Goal: Information Seeking & Learning: Learn about a topic

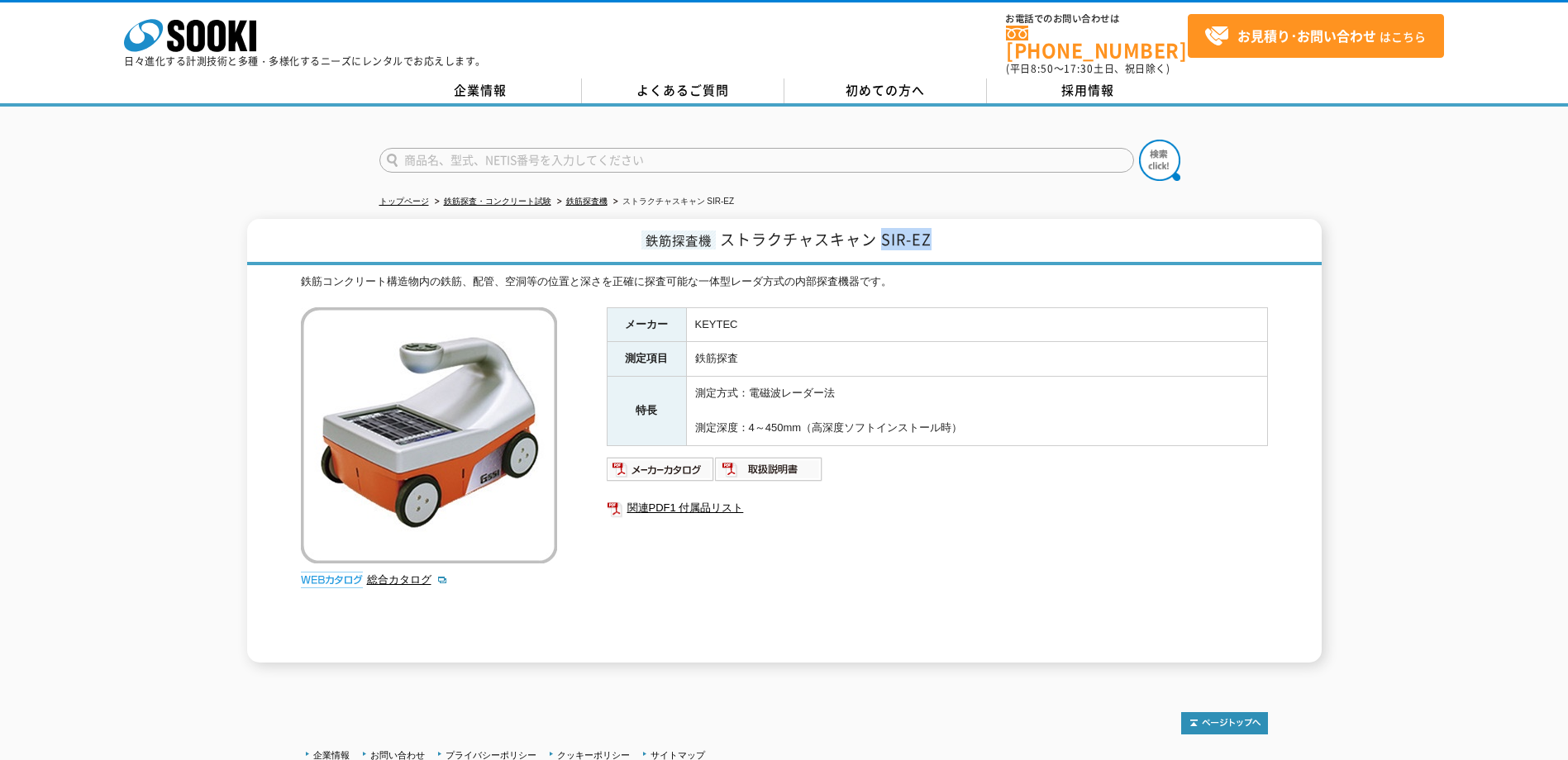
drag, startPoint x: 938, startPoint y: 234, endPoint x: 880, endPoint y: 222, distance: 59.2
click at [880, 222] on h1 "鉄筋探査機 ストラクチャスキャン SIR-EZ" at bounding box center [784, 242] width 1075 height 46
drag, startPoint x: 880, startPoint y: 222, endPoint x: 954, endPoint y: 258, distance: 82.3
click at [954, 258] on div "鉄筋探査機 ストラクチャスキャン SIR-EZ 鉄筋コンクリート構造物内の鉄筋、配管、空洞等の位置と深さを正確に探査可能な一体型レーダ方式の内部探査機器です。…" at bounding box center [784, 440] width 1075 height 444
drag, startPoint x: 937, startPoint y: 223, endPoint x: 872, endPoint y: 226, distance: 65.1
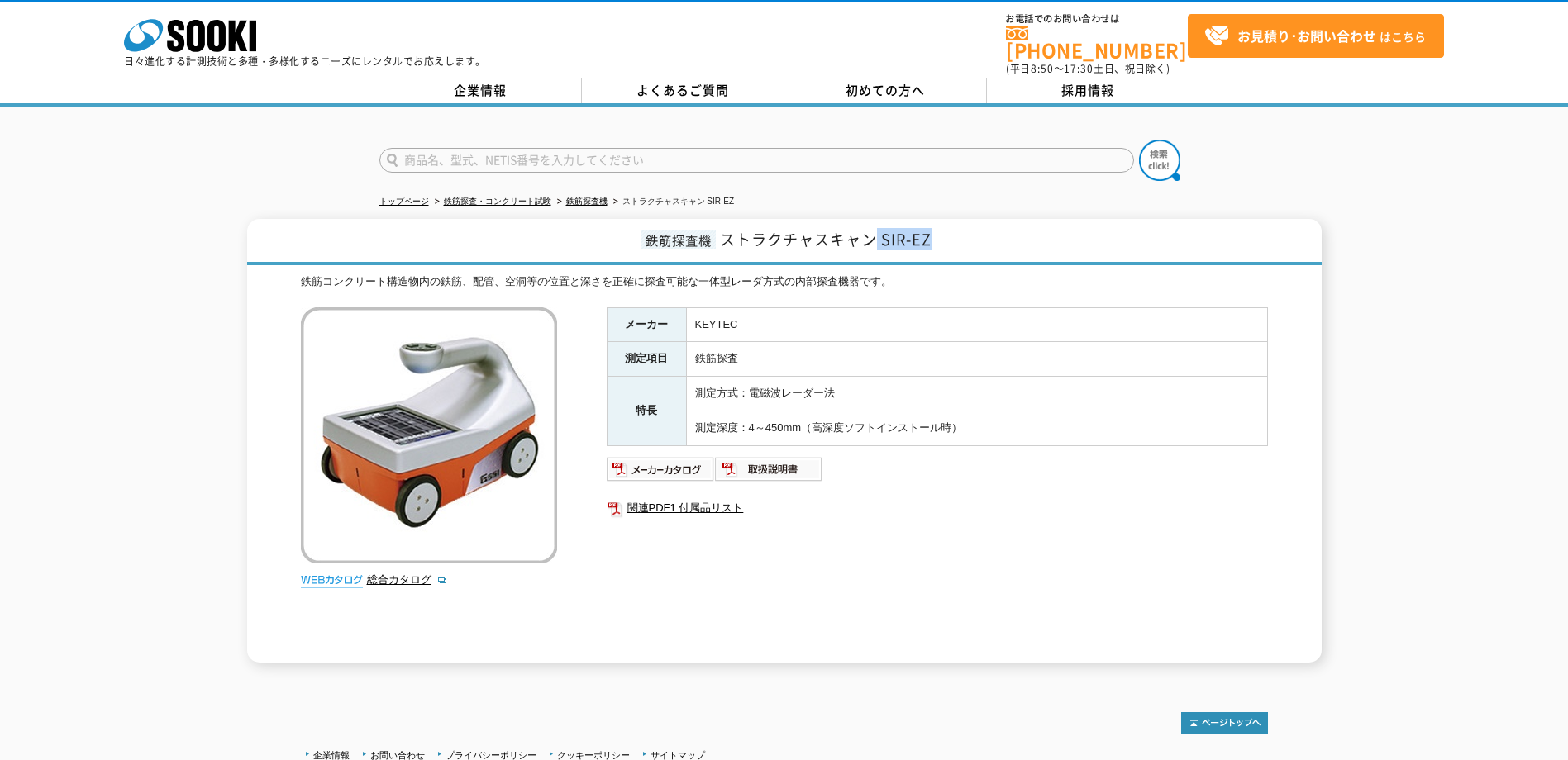
click at [872, 226] on h1 "鉄筋探査機 ストラクチャスキャン SIR-EZ" at bounding box center [784, 242] width 1075 height 46
click at [838, 351] on td "鉄筋探査" at bounding box center [977, 360] width 581 height 35
drag, startPoint x: 729, startPoint y: 230, endPoint x: 928, endPoint y: 227, distance: 199.0
click at [928, 228] on span "ストラクチャスキャン SIR-EZ" at bounding box center [826, 239] width 211 height 22
drag, startPoint x: 928, startPoint y: 227, endPoint x: 900, endPoint y: 268, distance: 49.6
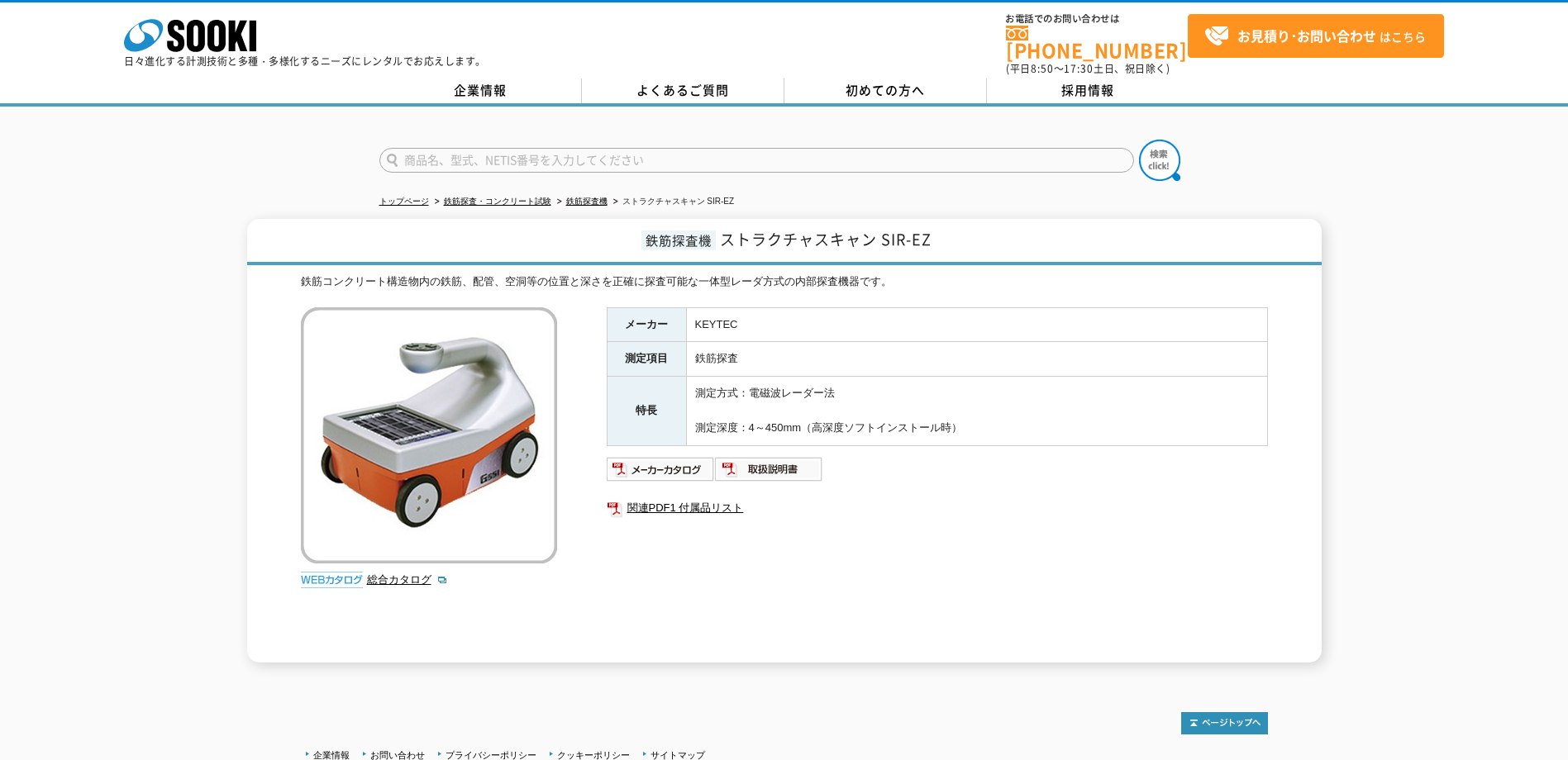
click at [908, 273] on div "鉄筋コンクリート構造物内の鉄筋、配管、空洞等の位置と深さを正確に探査可能な一体型レーダ方式の内部探査機器です。" at bounding box center [784, 282] width 967 height 17
drag, startPoint x: 838, startPoint y: 317, endPoint x: 697, endPoint y: 312, distance: 141.1
click at [697, 312] on td "KEYTEC" at bounding box center [977, 325] width 581 height 35
drag, startPoint x: 697, startPoint y: 312, endPoint x: 838, endPoint y: 366, distance: 151.0
click at [838, 377] on td "測定方式：電磁波レーダー法 測定深度：4～450mm（高深度ソフトインストール時）" at bounding box center [977, 411] width 581 height 69
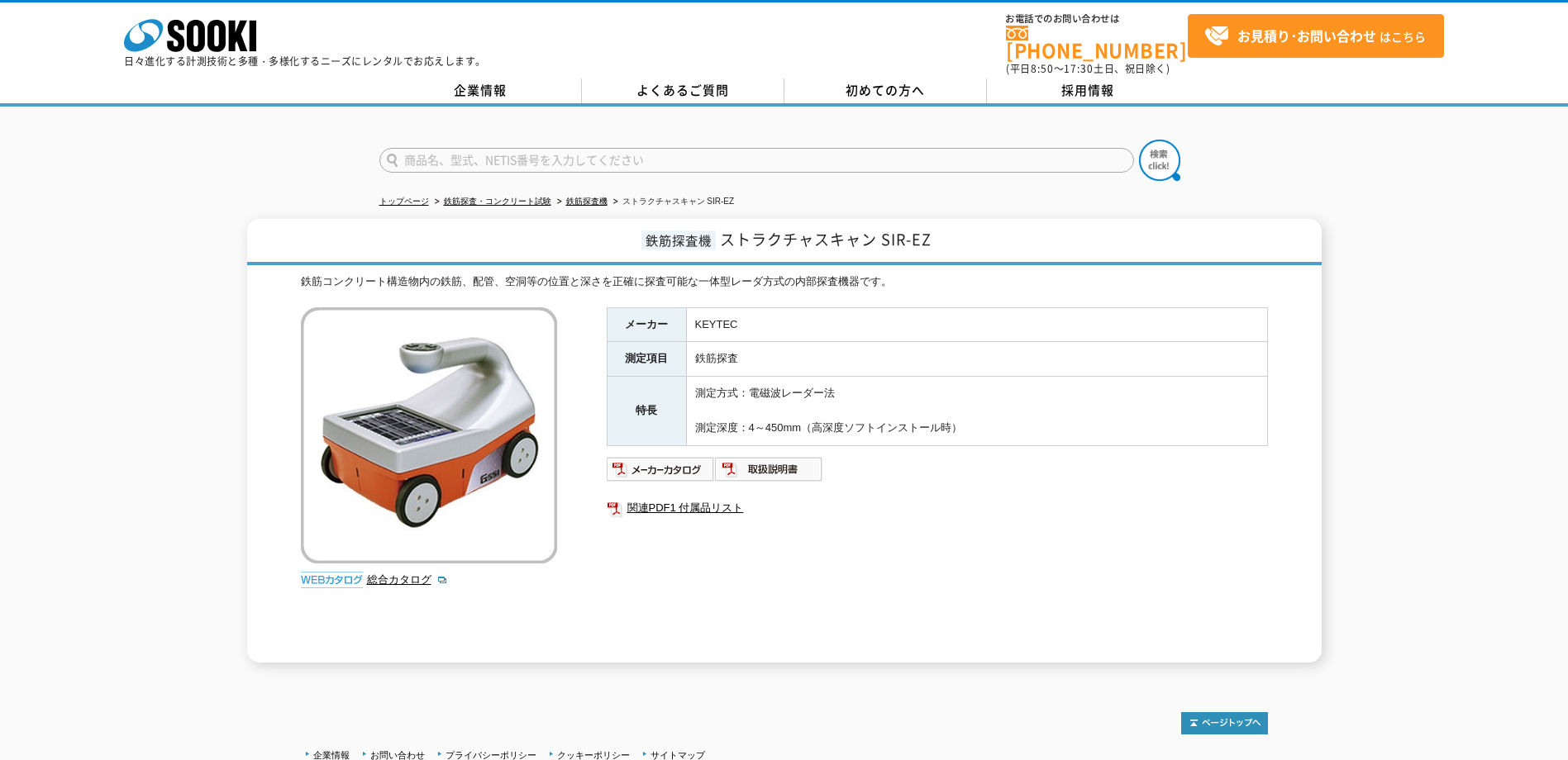
drag, startPoint x: 967, startPoint y: 415, endPoint x: 1018, endPoint y: 295, distance: 130.4
click at [1018, 295] on div "鉄筋コンクリート構造物内の鉄筋、配管、空洞等の位置と深さを正確に探査可能な一体型レーダ方式の内部探査機器です。 総合カタログ メーカー KEYTEC 測定項目…" at bounding box center [784, 468] width 967 height 389
click at [1020, 308] on td "KEYTEC" at bounding box center [977, 325] width 581 height 35
